Goal: Task Accomplishment & Management: Use online tool/utility

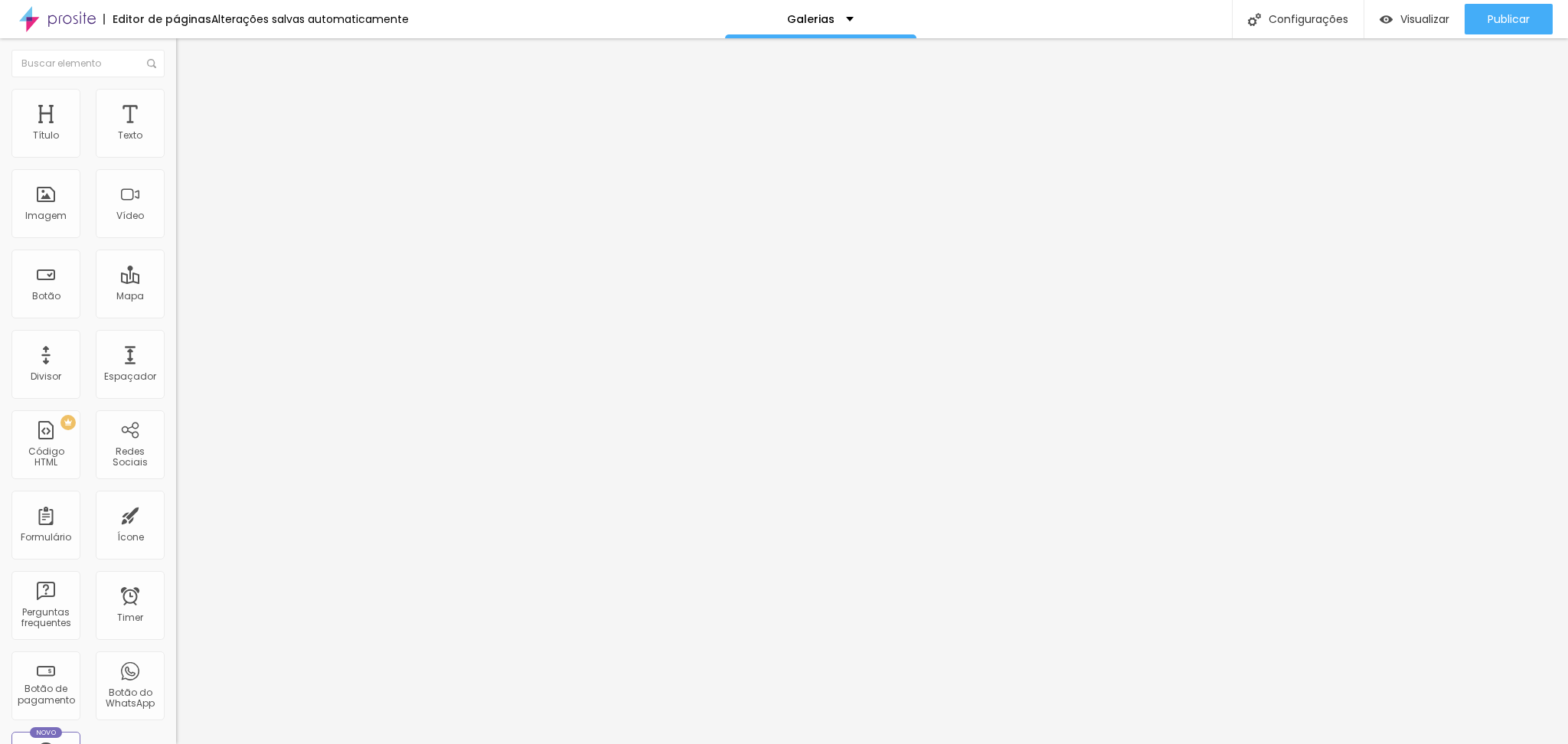
click at [176, 95] on img at bounding box center [183, 95] width 14 height 14
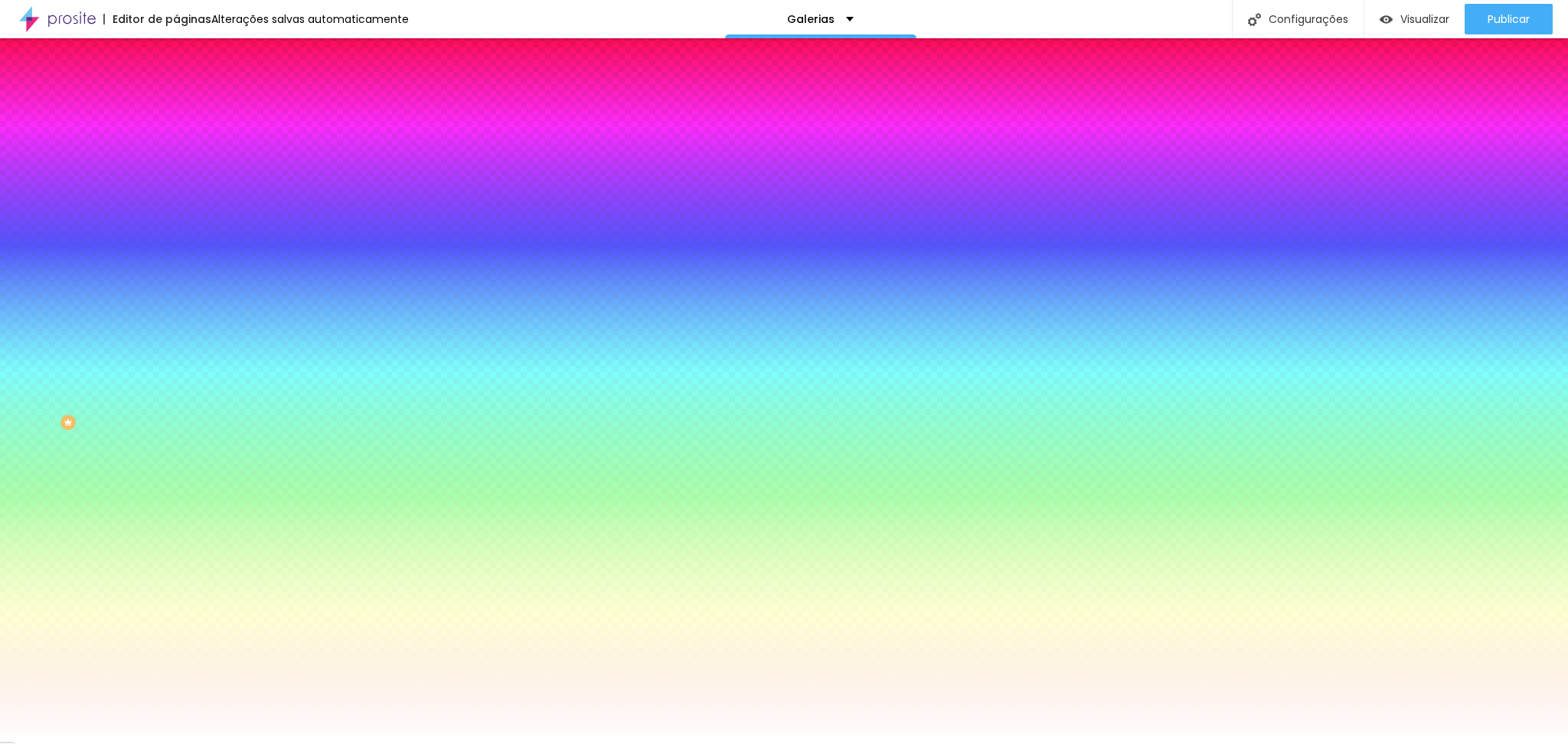
click at [259, 138] on img at bounding box center [263, 133] width 9 height 9
click at [176, 209] on div at bounding box center [264, 209] width 176 height 0
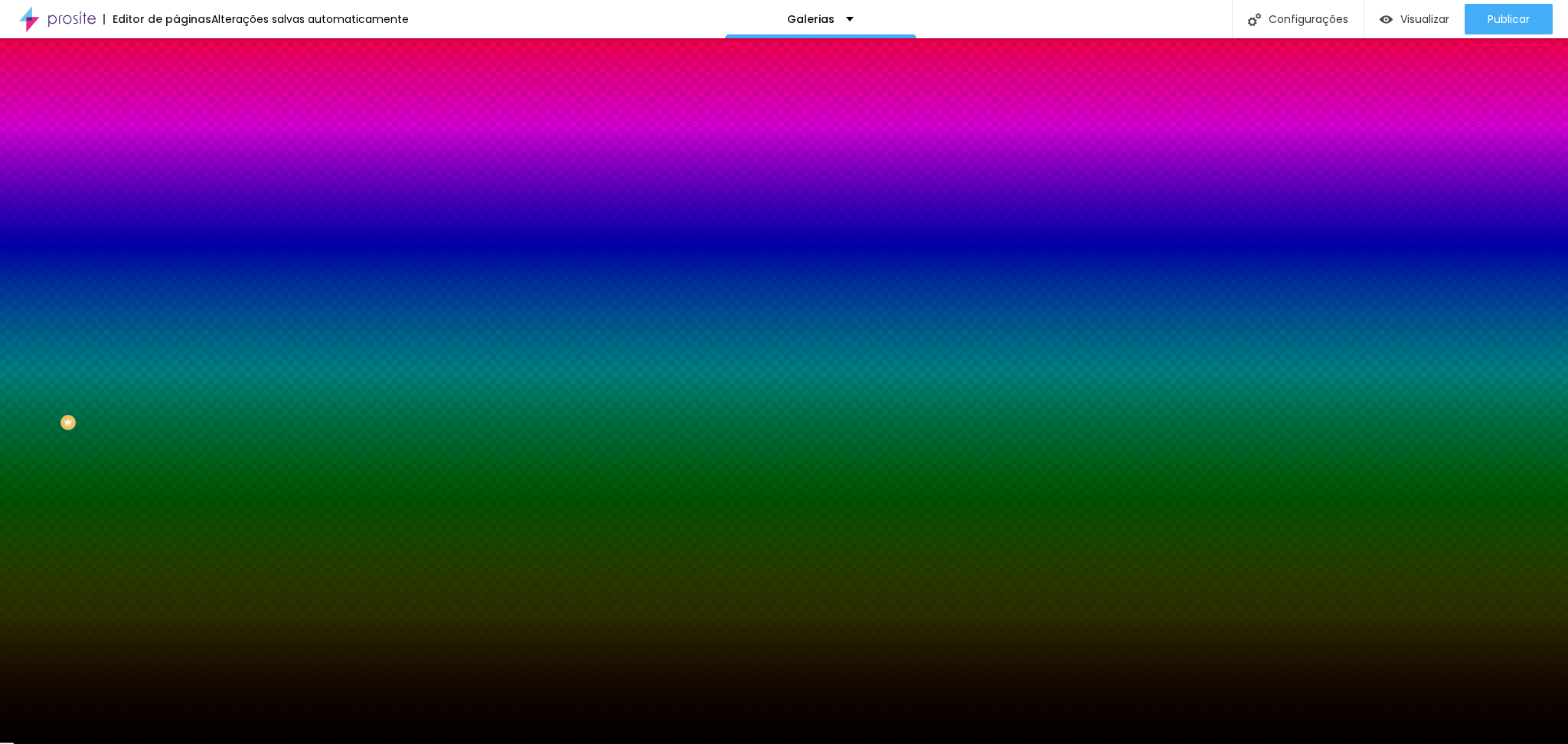
drag, startPoint x: 64, startPoint y: 378, endPoint x: 132, endPoint y: 417, distance: 78.4
click at [176, 318] on div "Imagem de fundo Adicionar imagem Efeito da Imagem Nenhum Nenhum Parallax Cor de…" at bounding box center [264, 218] width 176 height 198
click at [176, 209] on div at bounding box center [264, 209] width 176 height 0
drag, startPoint x: 156, startPoint y: 342, endPoint x: 166, endPoint y: 365, distance: 25.1
click at [176, 318] on div "Imagem de fundo Adicionar imagem Efeito da Imagem Nenhum Nenhum Parallax Cor de…" at bounding box center [264, 218] width 176 height 198
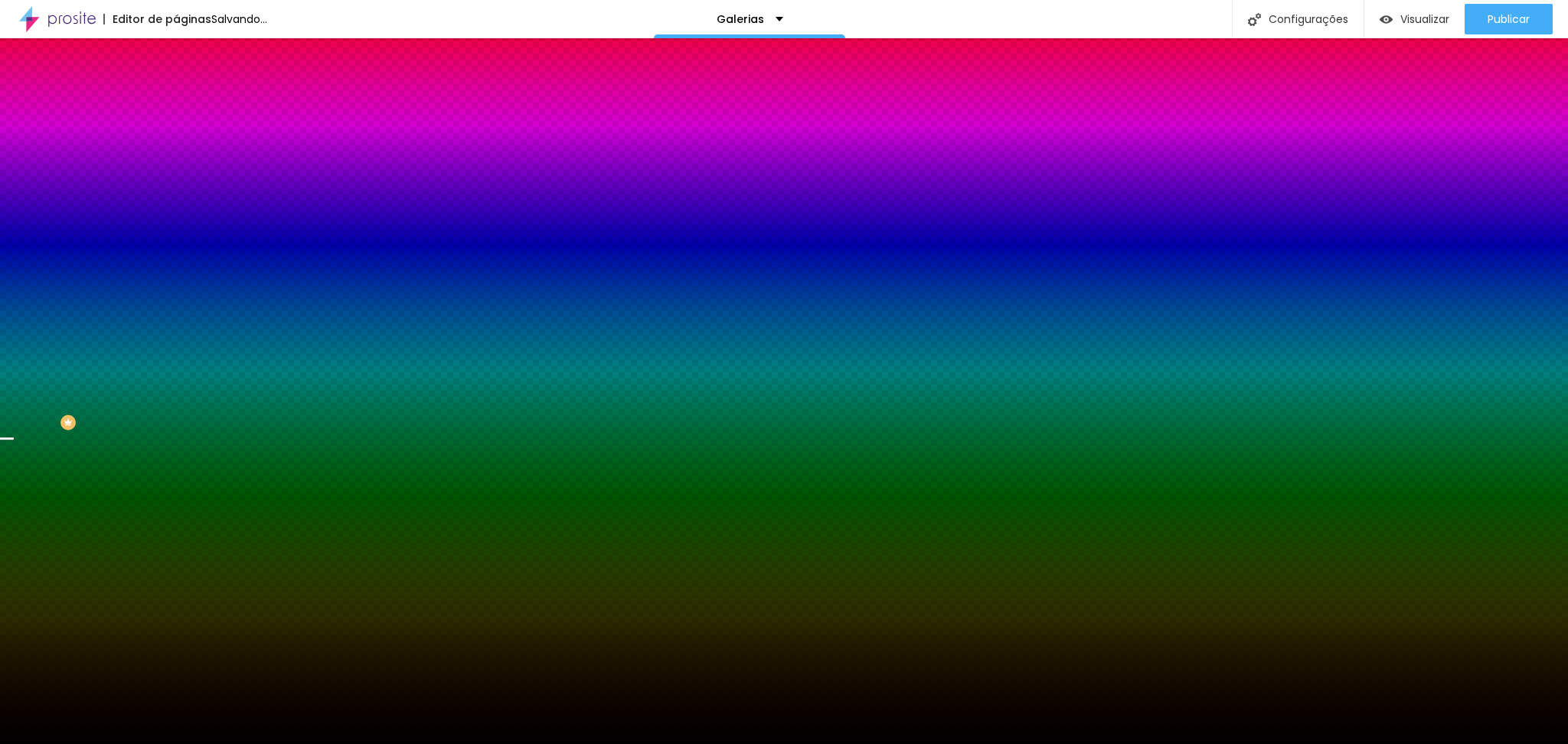
click at [176, 139] on div "Adicionar imagem" at bounding box center [264, 134] width 176 height 10
click at [176, 141] on span "Adicionar imagem" at bounding box center [225, 134] width 99 height 13
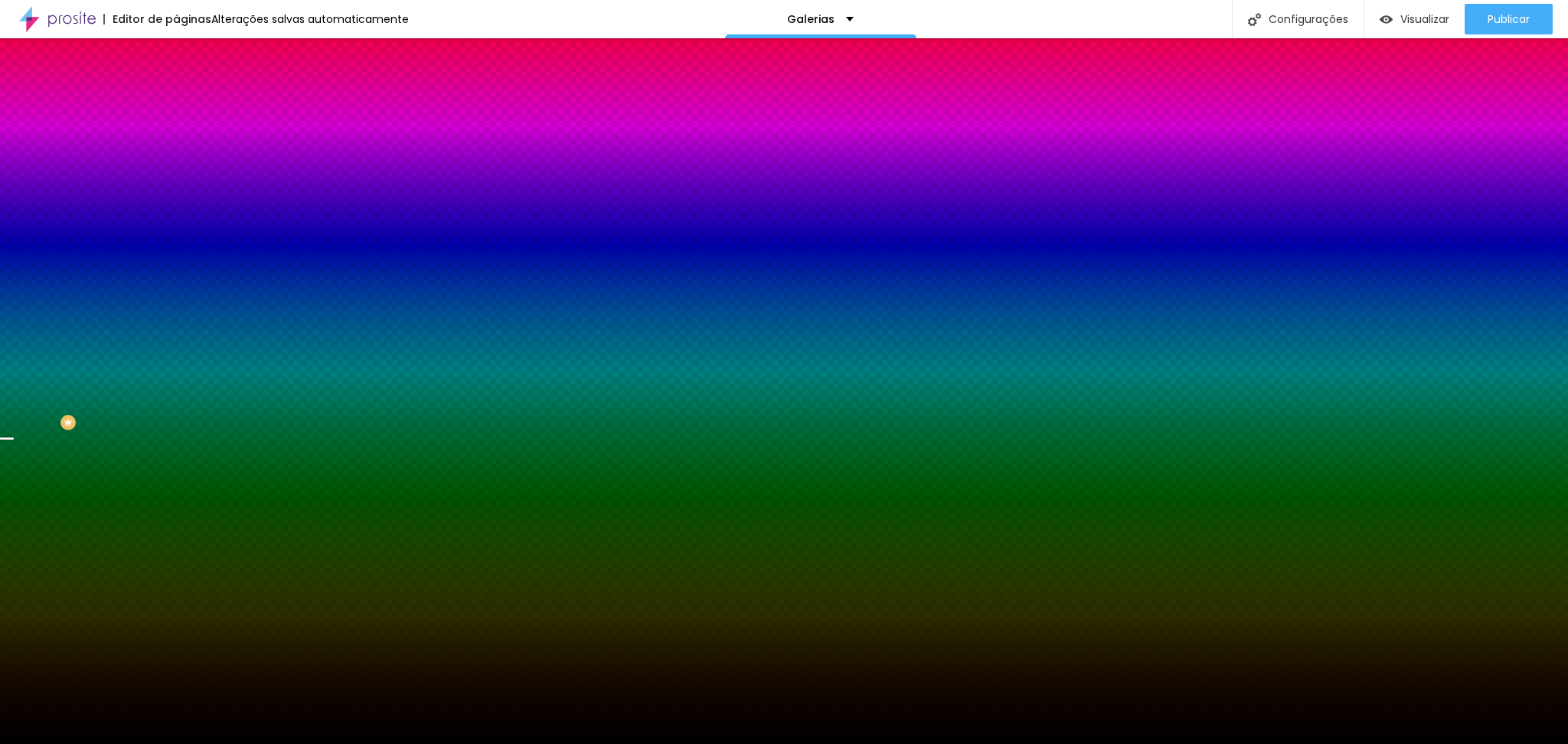
click at [176, 209] on div at bounding box center [264, 209] width 176 height 0
click at [176, 159] on span "Nenhum" at bounding box center [196, 153] width 39 height 13
click at [176, 209] on div at bounding box center [264, 209] width 176 height 0
drag, startPoint x: 152, startPoint y: 329, endPoint x: 168, endPoint y: 380, distance: 53.5
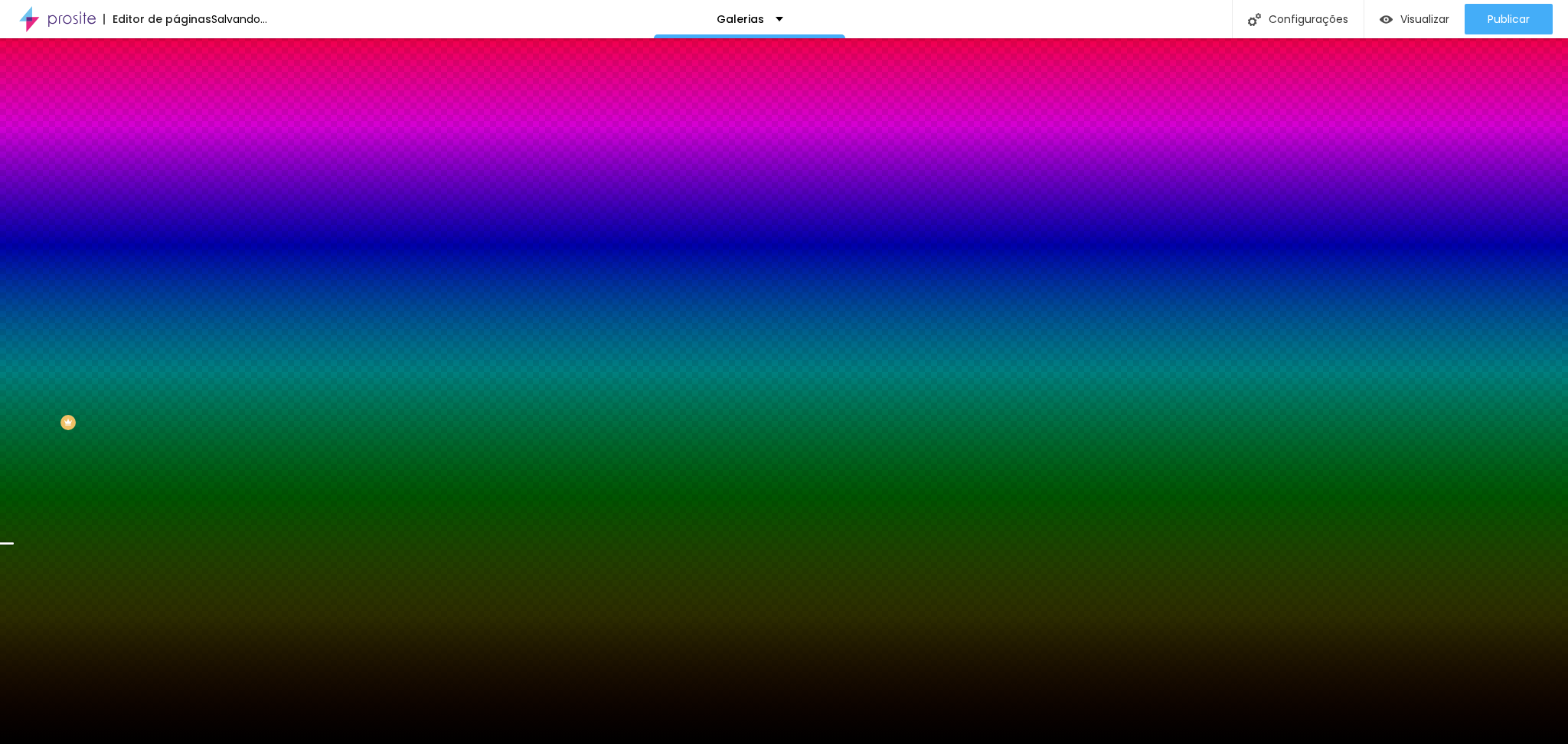
click at [176, 318] on div "Imagem de fundo Trocar imagem Efeito da Imagem Nenhum Nenhum Parallax Cor de fu…" at bounding box center [264, 218] width 176 height 198
click at [176, 224] on input "#000000" at bounding box center [268, 216] width 184 height 15
click at [176, 209] on div at bounding box center [264, 209] width 176 height 0
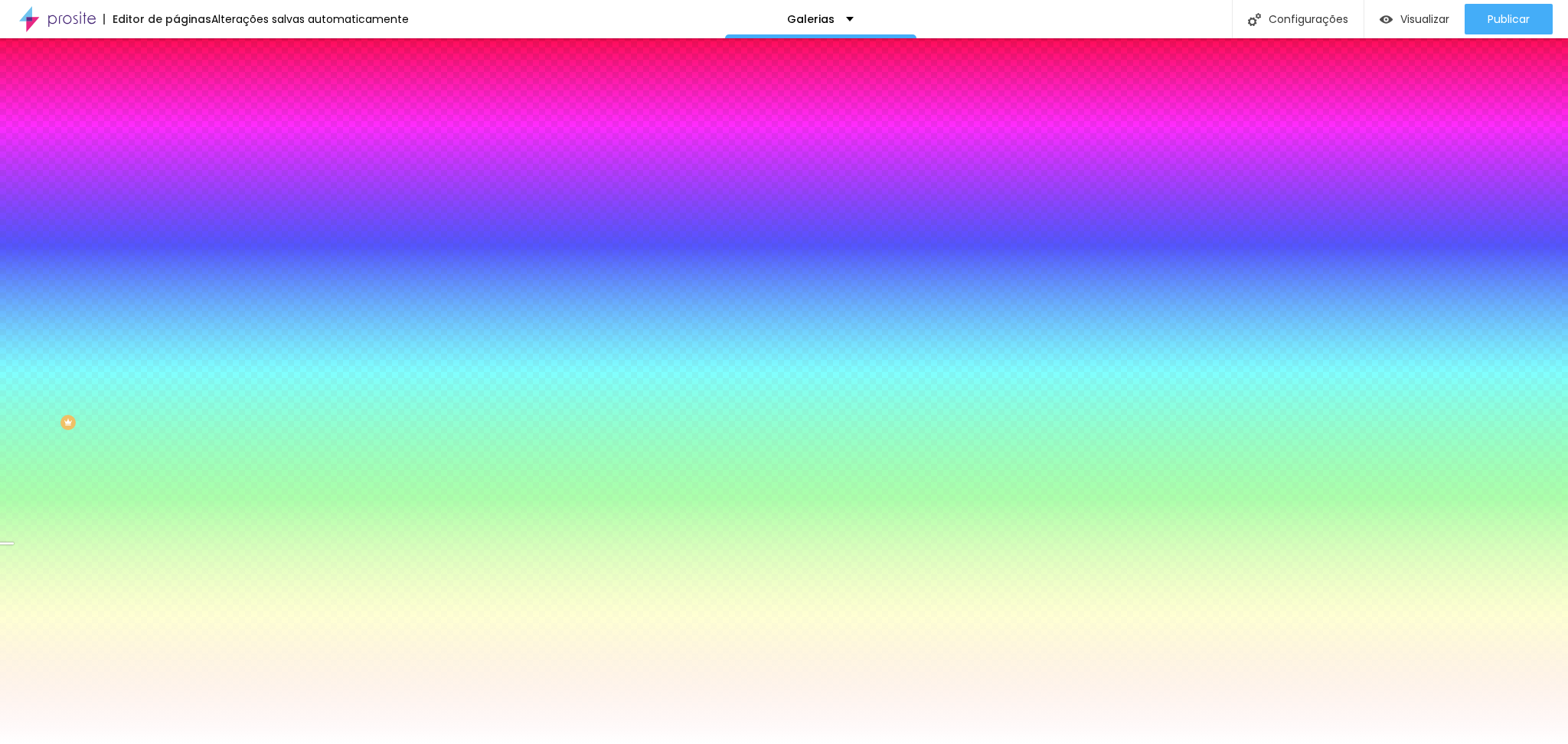
type input "#FFFFFF"
drag, startPoint x: 68, startPoint y: 314, endPoint x: 0, endPoint y: 287, distance: 73.2
click at [176, 287] on div "Imagem de fundo Trocar imagem Efeito da Imagem Nenhum Nenhum Parallax Cor de fu…" at bounding box center [264, 218] width 176 height 198
click at [176, 224] on input "#FFFFFF" at bounding box center [268, 216] width 184 height 15
click at [176, 209] on div at bounding box center [264, 209] width 176 height 0
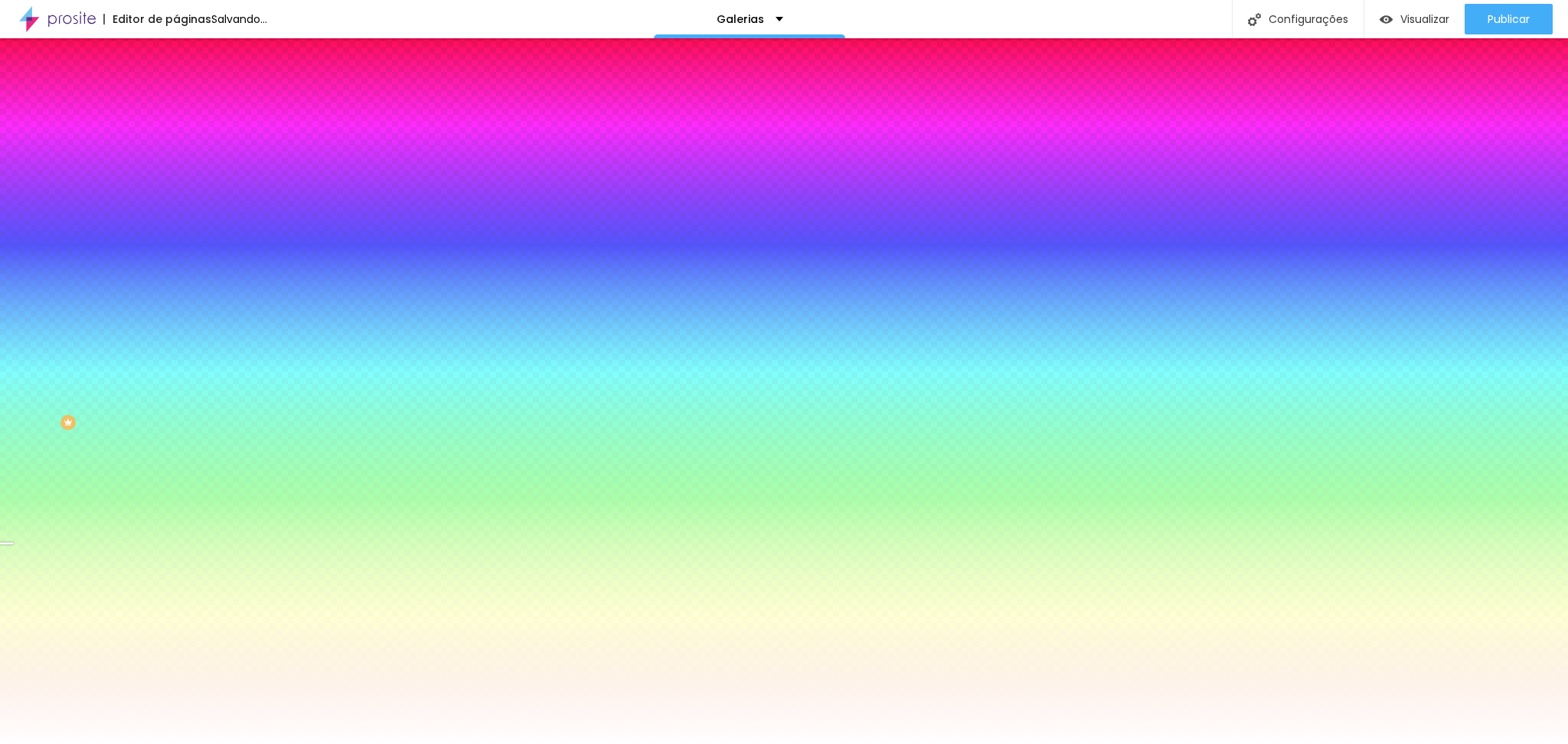
click at [176, 209] on div at bounding box center [264, 209] width 176 height 0
drag, startPoint x: 155, startPoint y: 378, endPoint x: 170, endPoint y: 337, distance: 43.7
click at [176, 318] on div "Imagem de fundo Trocar imagem Efeito da Imagem Nenhum Nenhum Parallax Cor de fu…" at bounding box center [264, 218] width 176 height 198
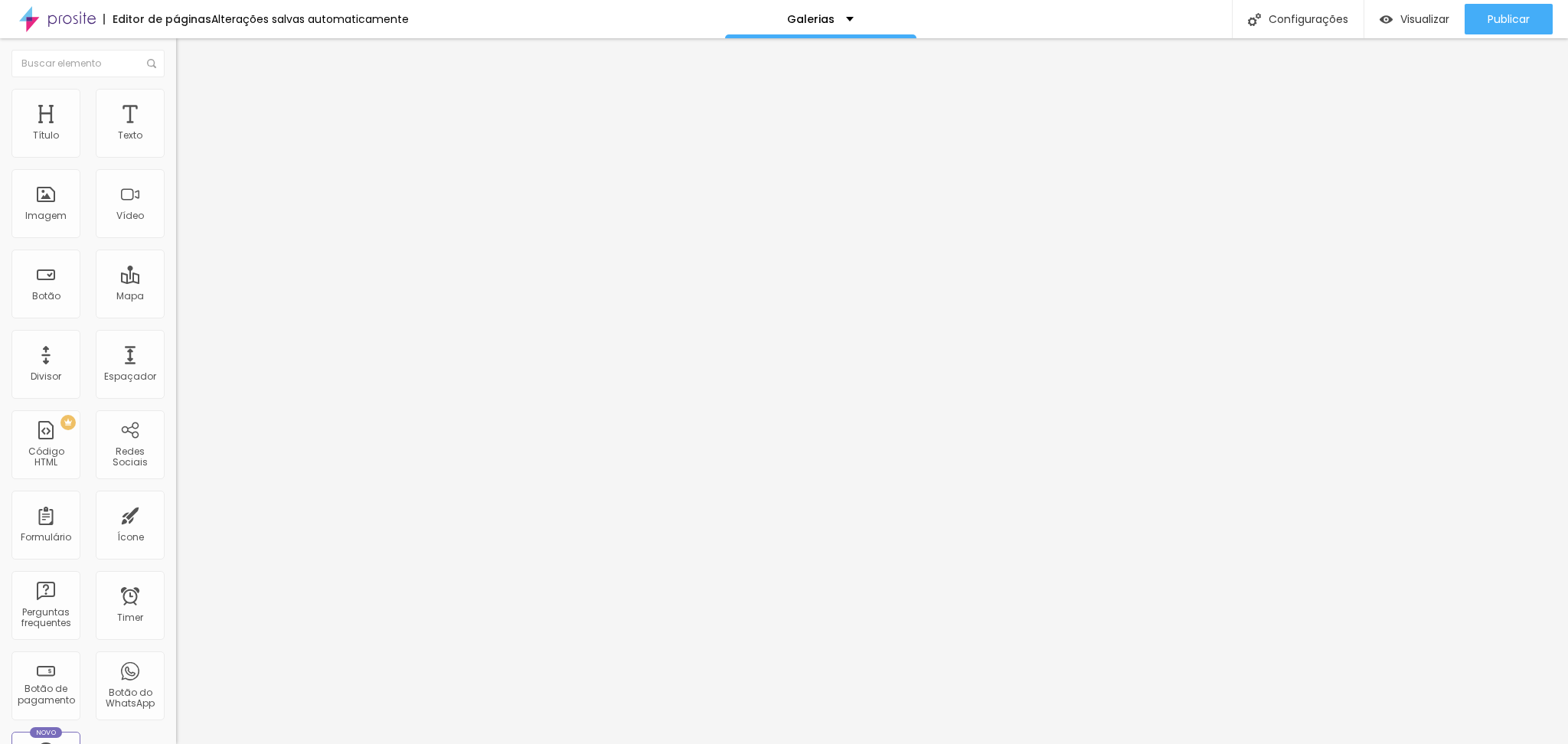
click at [188, 53] on div "Editar Texto" at bounding box center [231, 56] width 87 height 12
click at [1452, 113] on link "Visualizar página" at bounding box center [1467, 118] width 138 height 10
click at [176, 104] on li "Avançado" at bounding box center [264, 111] width 176 height 15
click at [176, 89] on li "Conteúdo" at bounding box center [264, 81] width 176 height 15
click at [176, 139] on span "Encaixotado" at bounding box center [206, 133] width 60 height 13
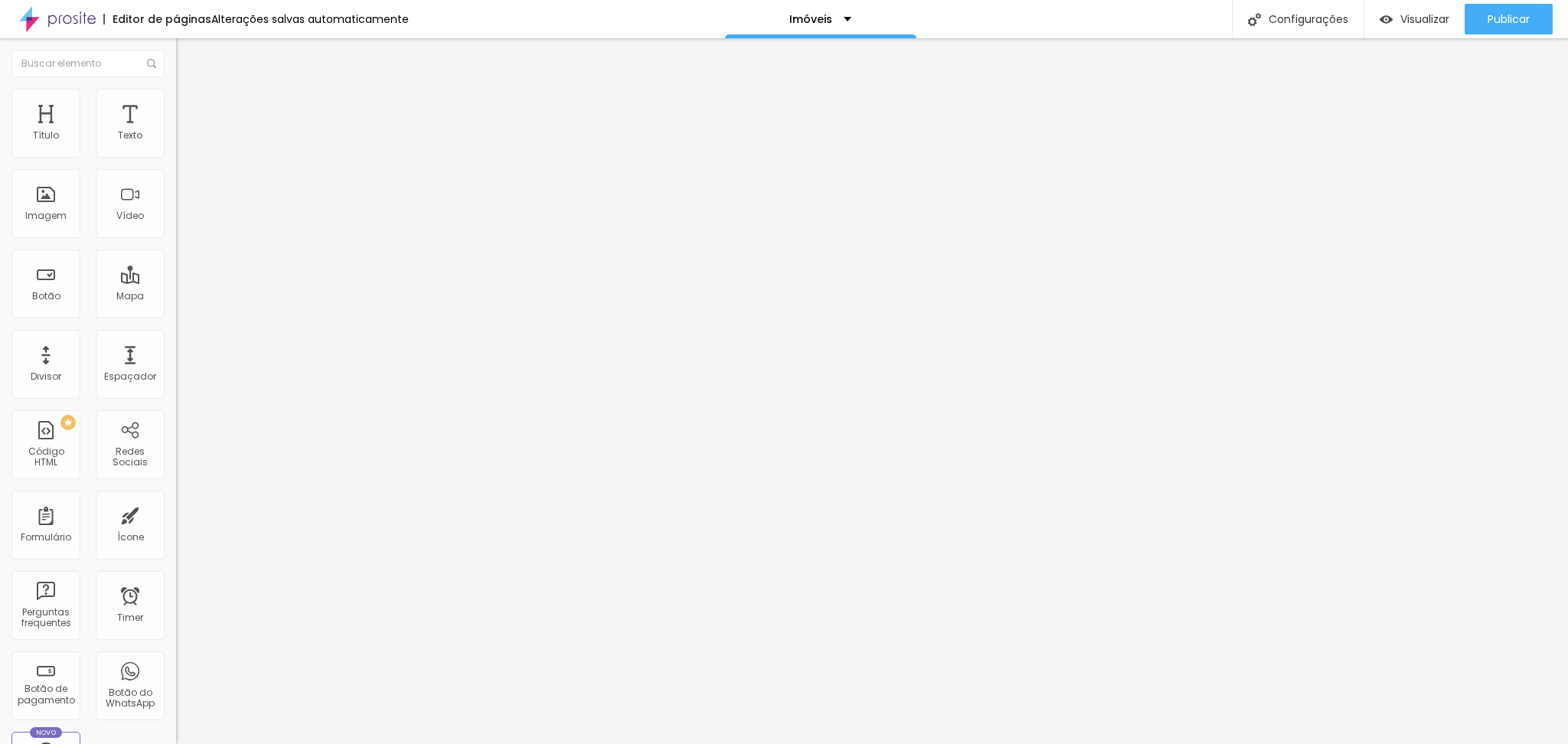
click at [176, 163] on span "Completo" at bounding box center [200, 156] width 47 height 13
click at [176, 41] on button "Editar Coluna" at bounding box center [264, 56] width 176 height 35
click at [176, 132] on span "Adicionar imagem" at bounding box center [225, 125] width 99 height 13
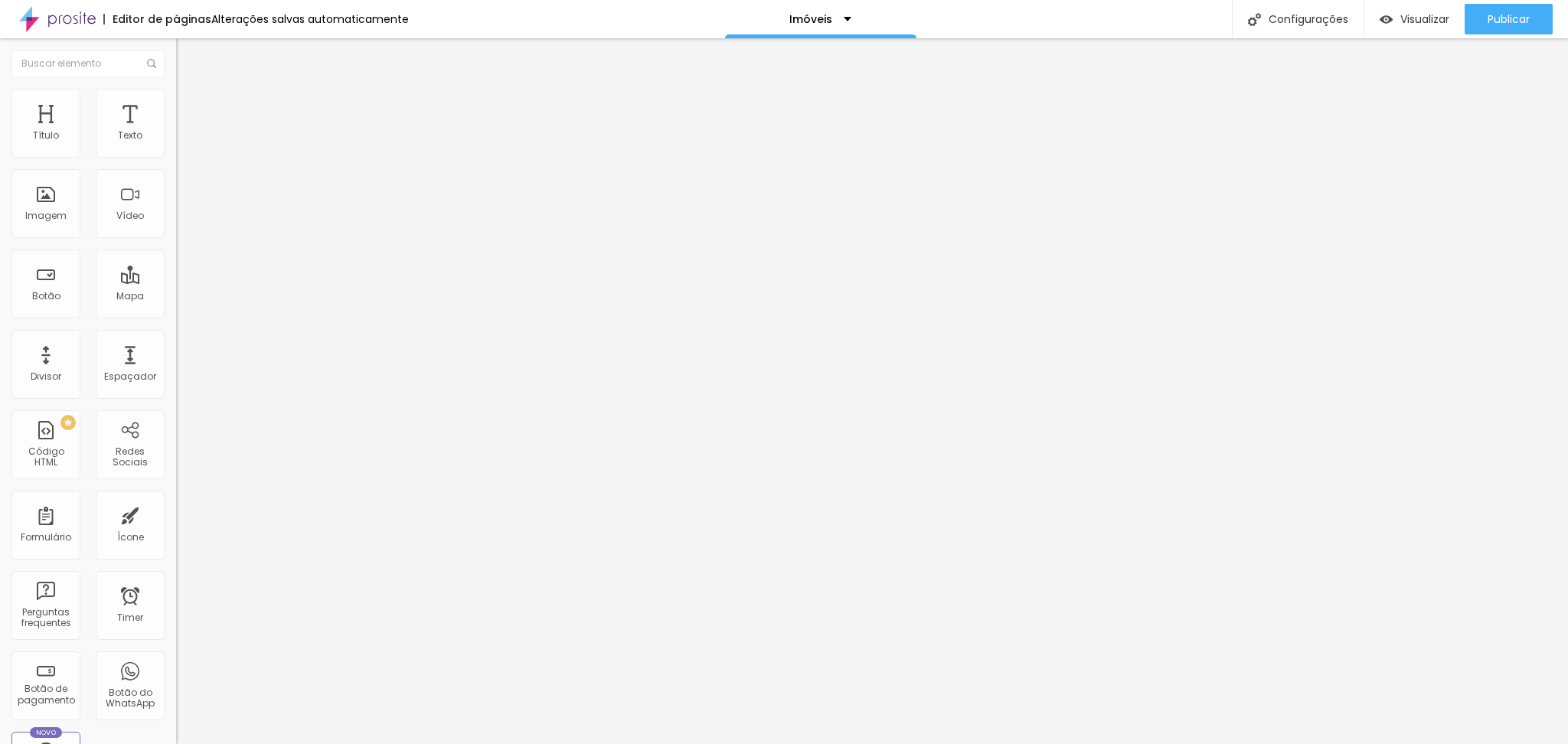
click at [176, 132] on span "Adicionar imagem" at bounding box center [225, 125] width 99 height 13
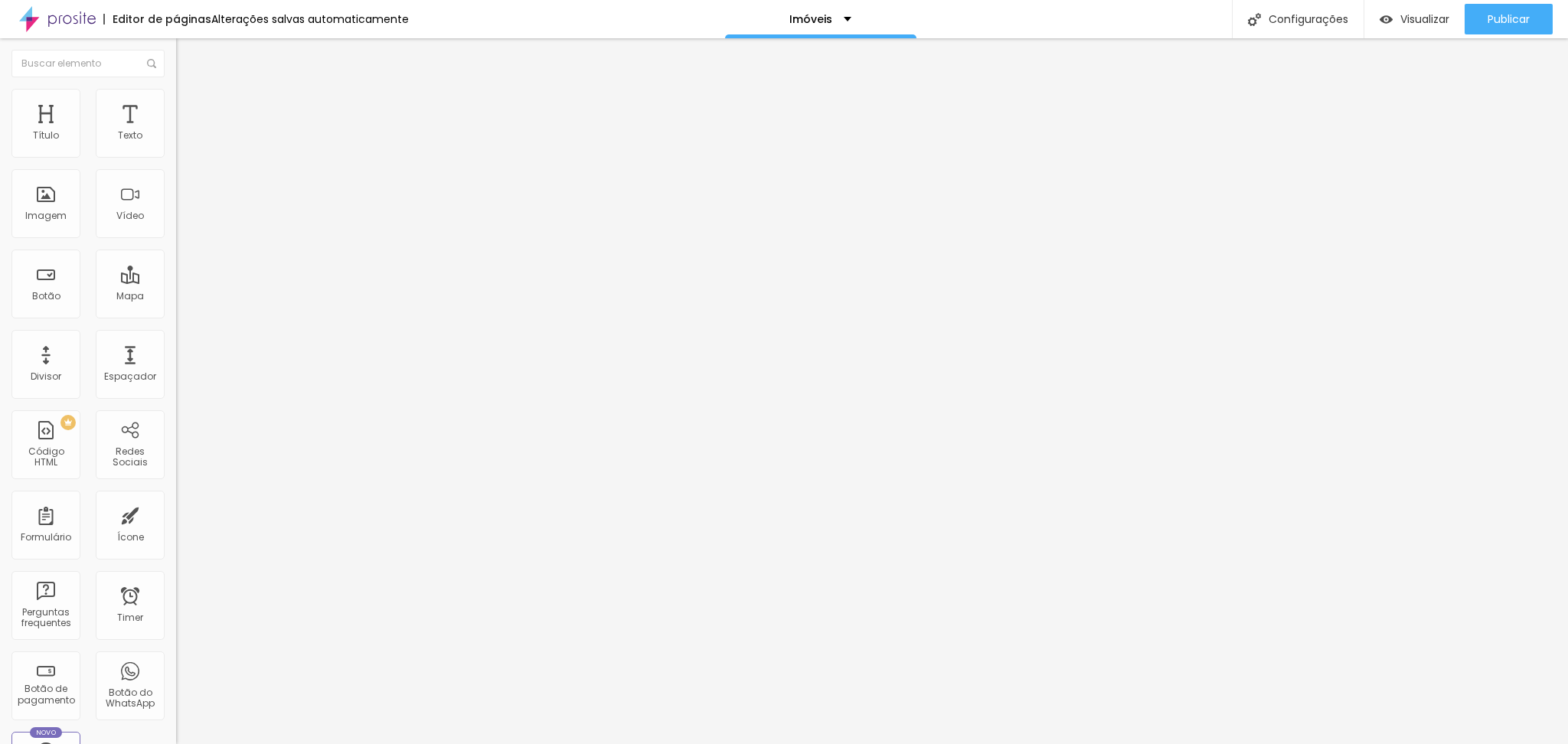
click at [176, 132] on span "Adicionar imagem" at bounding box center [225, 125] width 99 height 13
